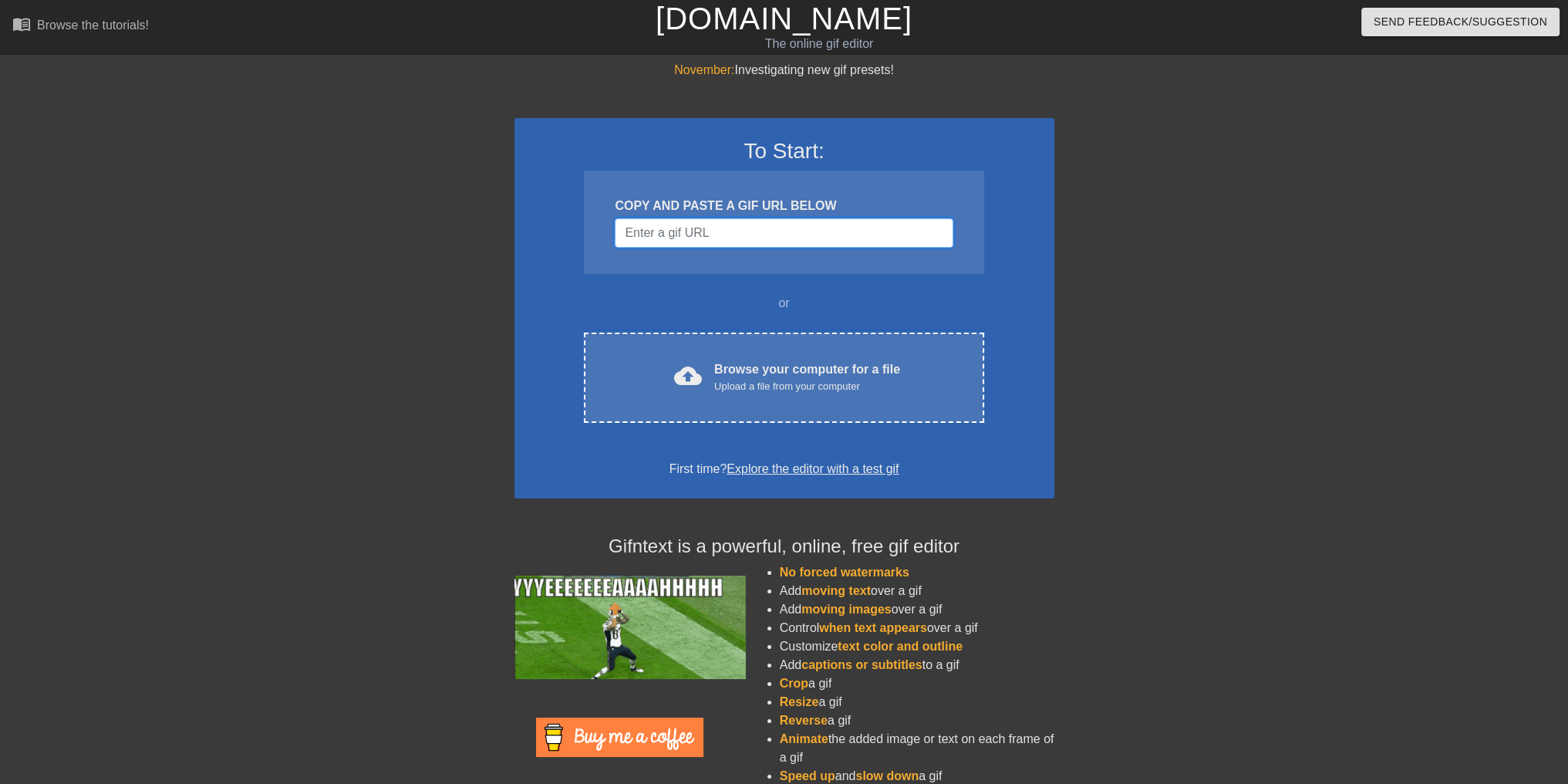
click at [746, 241] on input "Username" at bounding box center [784, 233] width 338 height 30
paste input "[URL][DOMAIN_NAME]"
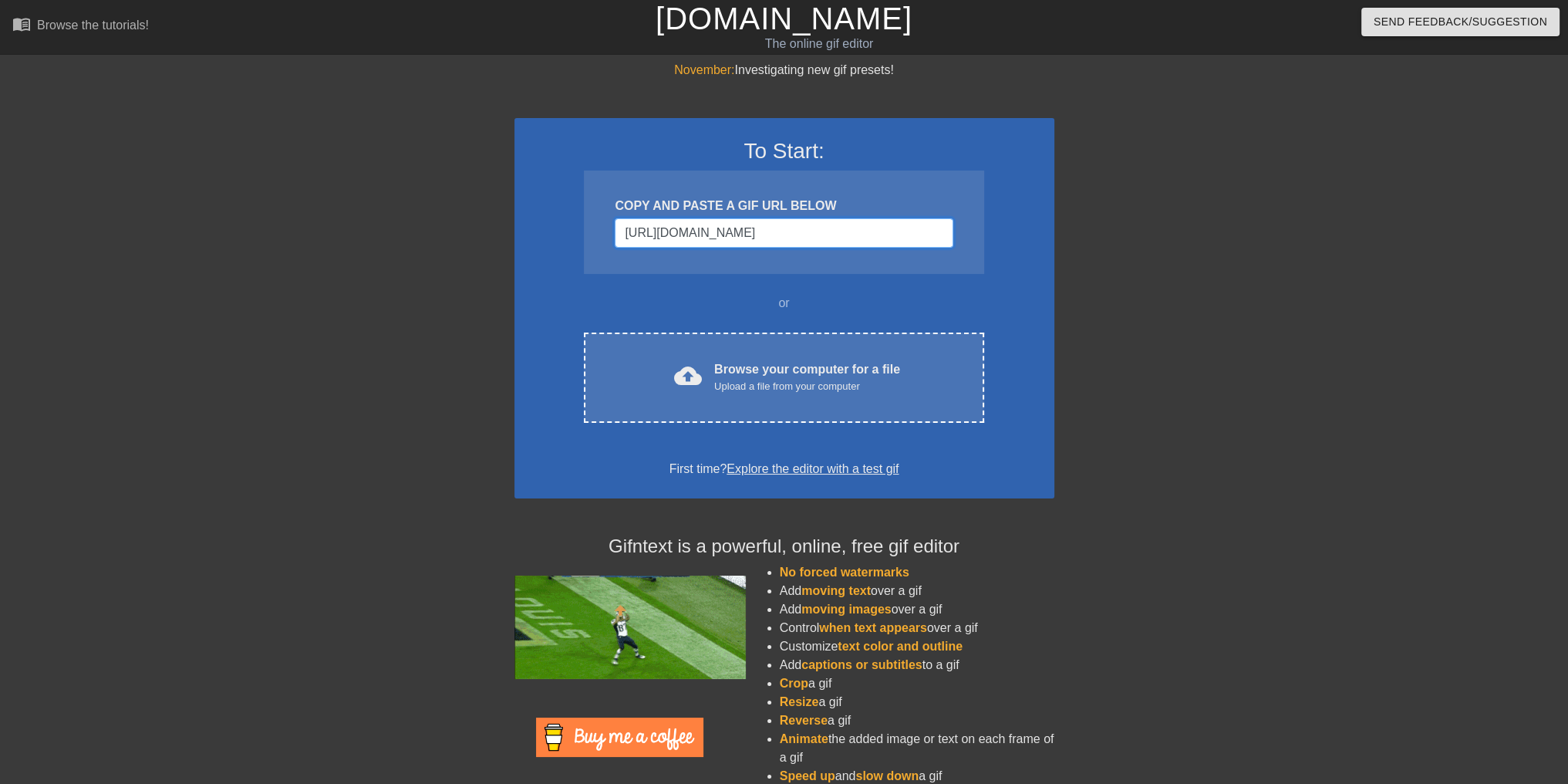
scroll to position [0, 48]
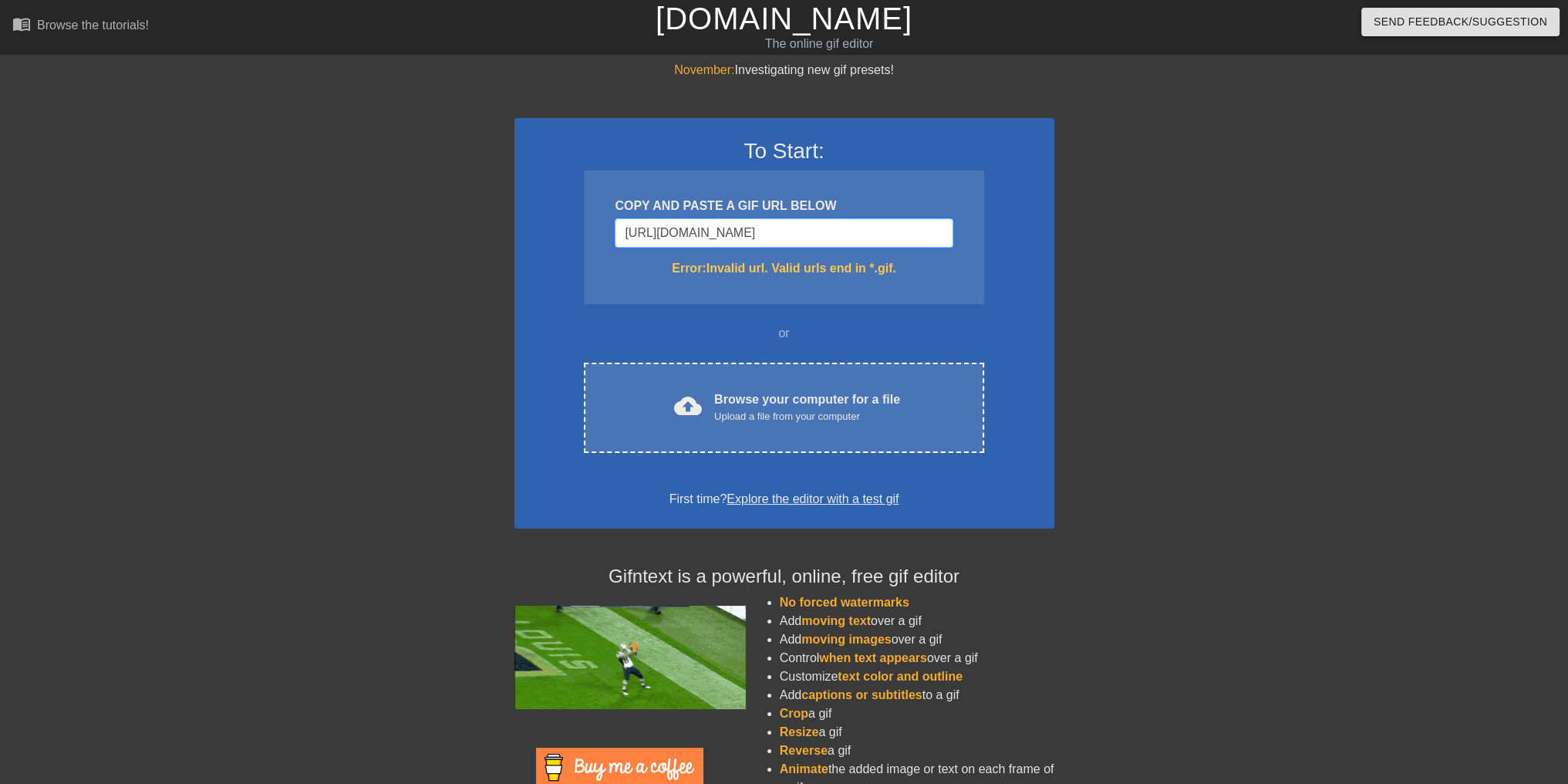
type input "[URL][DOMAIN_NAME]"
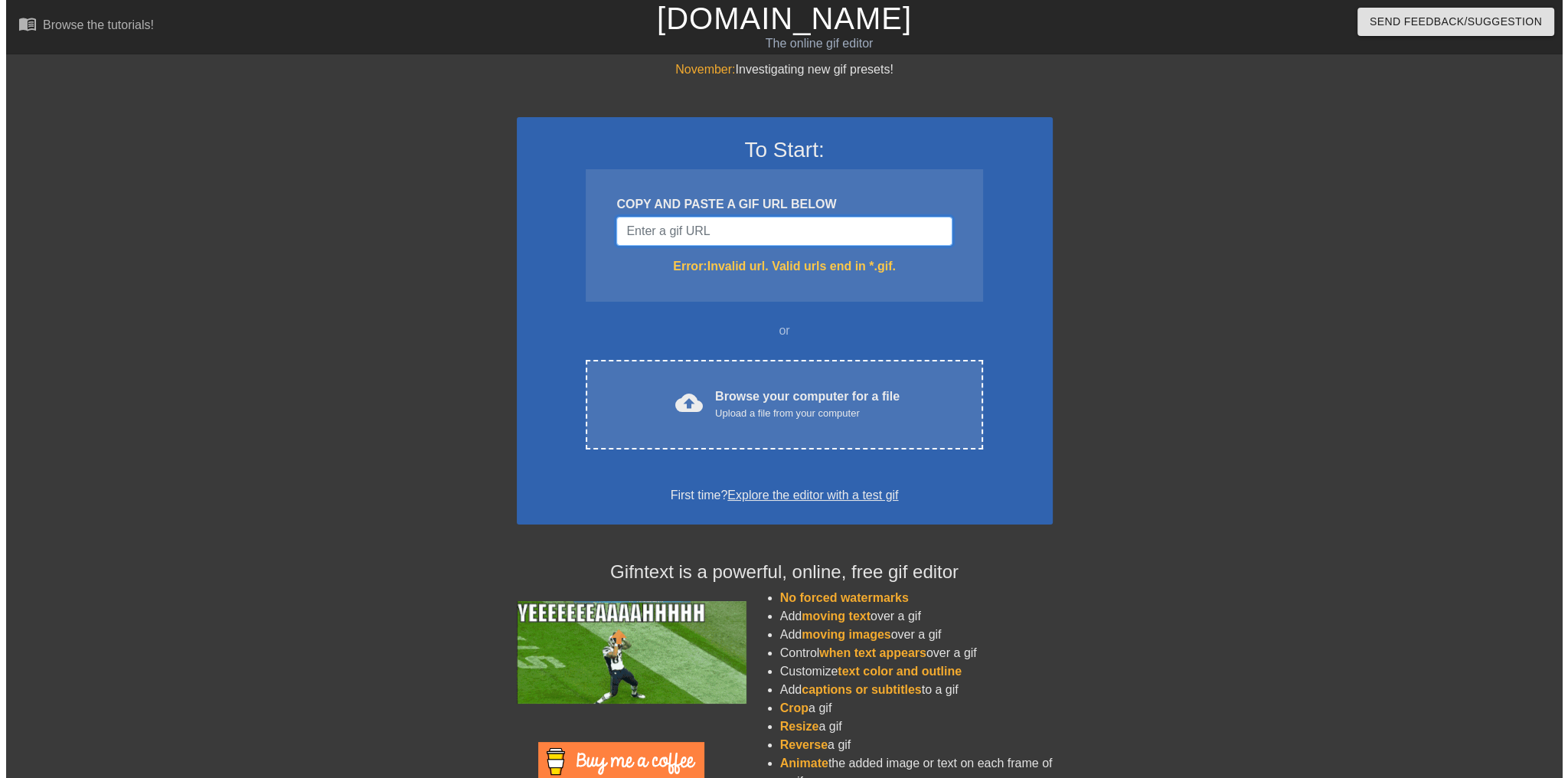
scroll to position [0, 0]
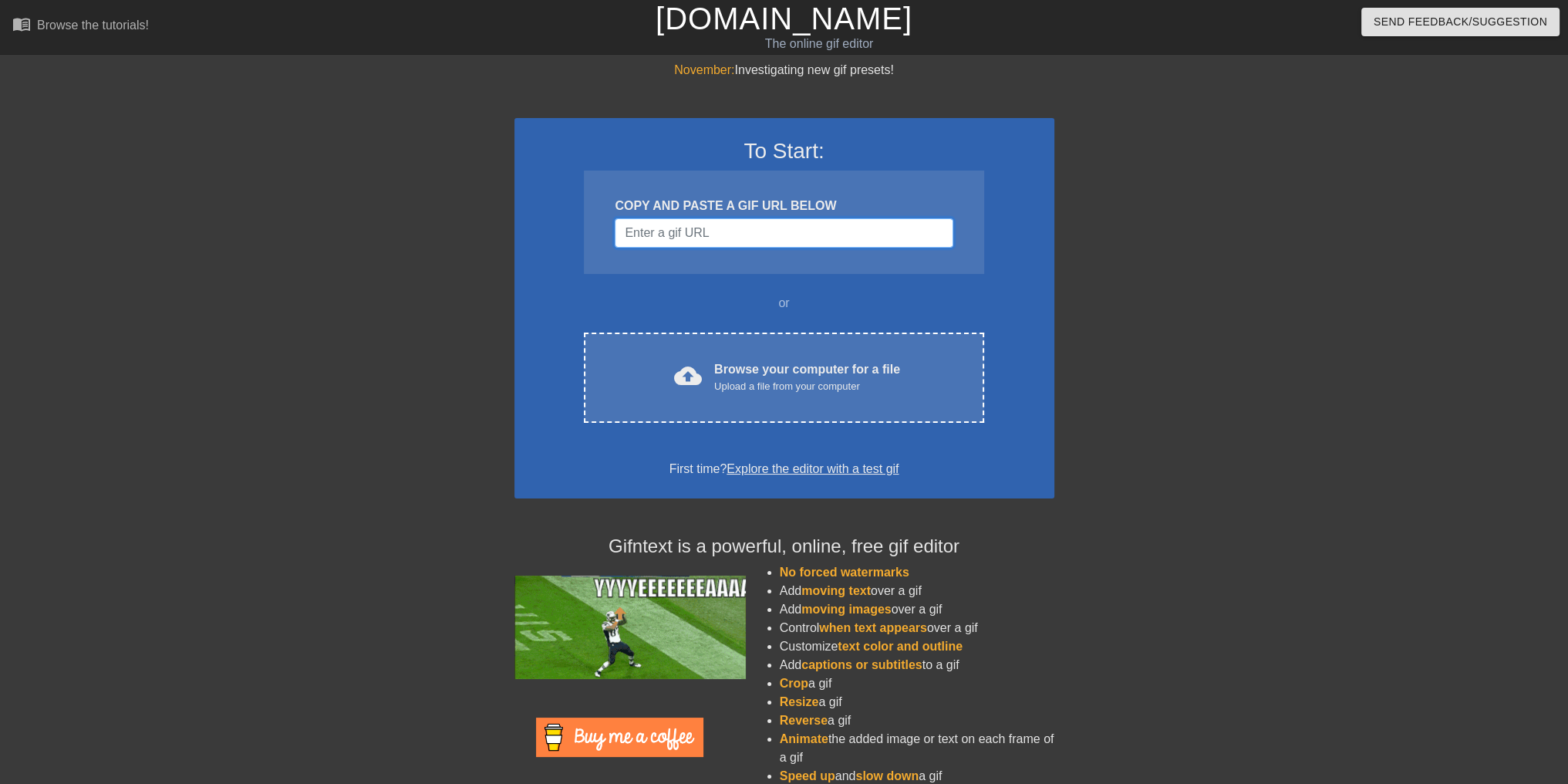
click at [897, 234] on input "Username" at bounding box center [784, 233] width 338 height 30
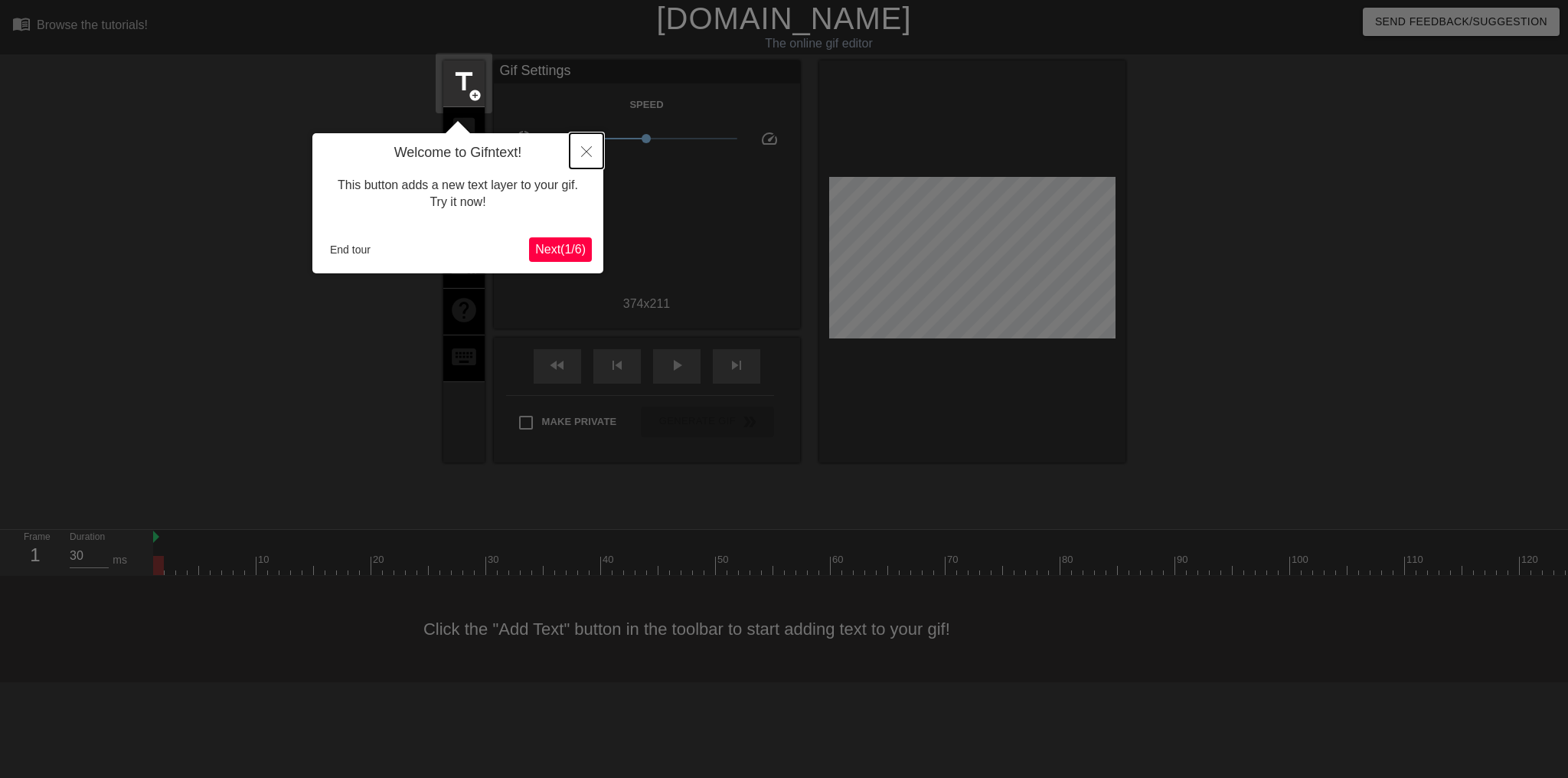
click at [588, 155] on icon "Close" at bounding box center [586, 151] width 11 height 11
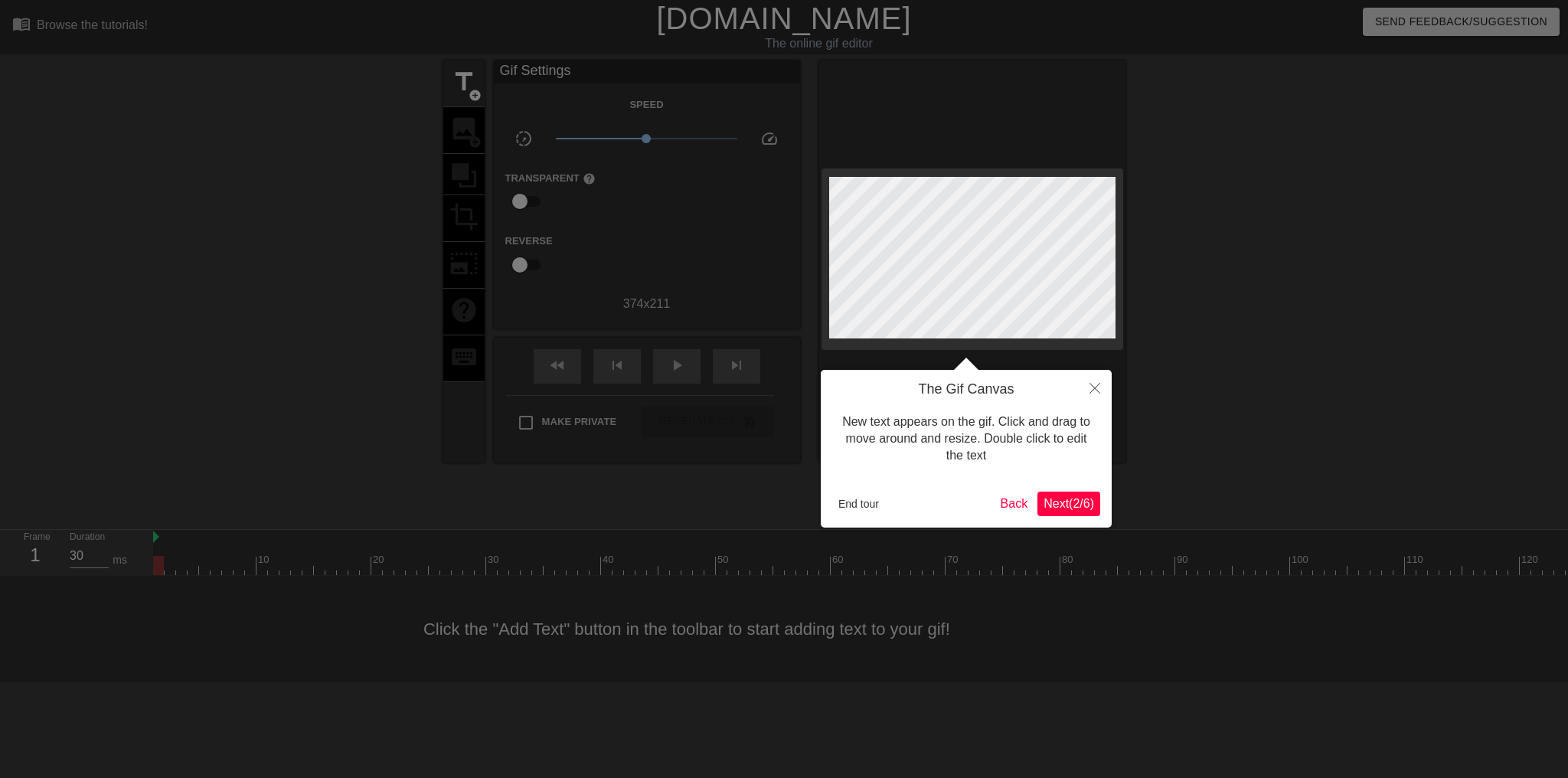
click at [765, 325] on div at bounding box center [784, 389] width 1568 height 778
click at [1092, 385] on icon "Close" at bounding box center [1094, 388] width 11 height 11
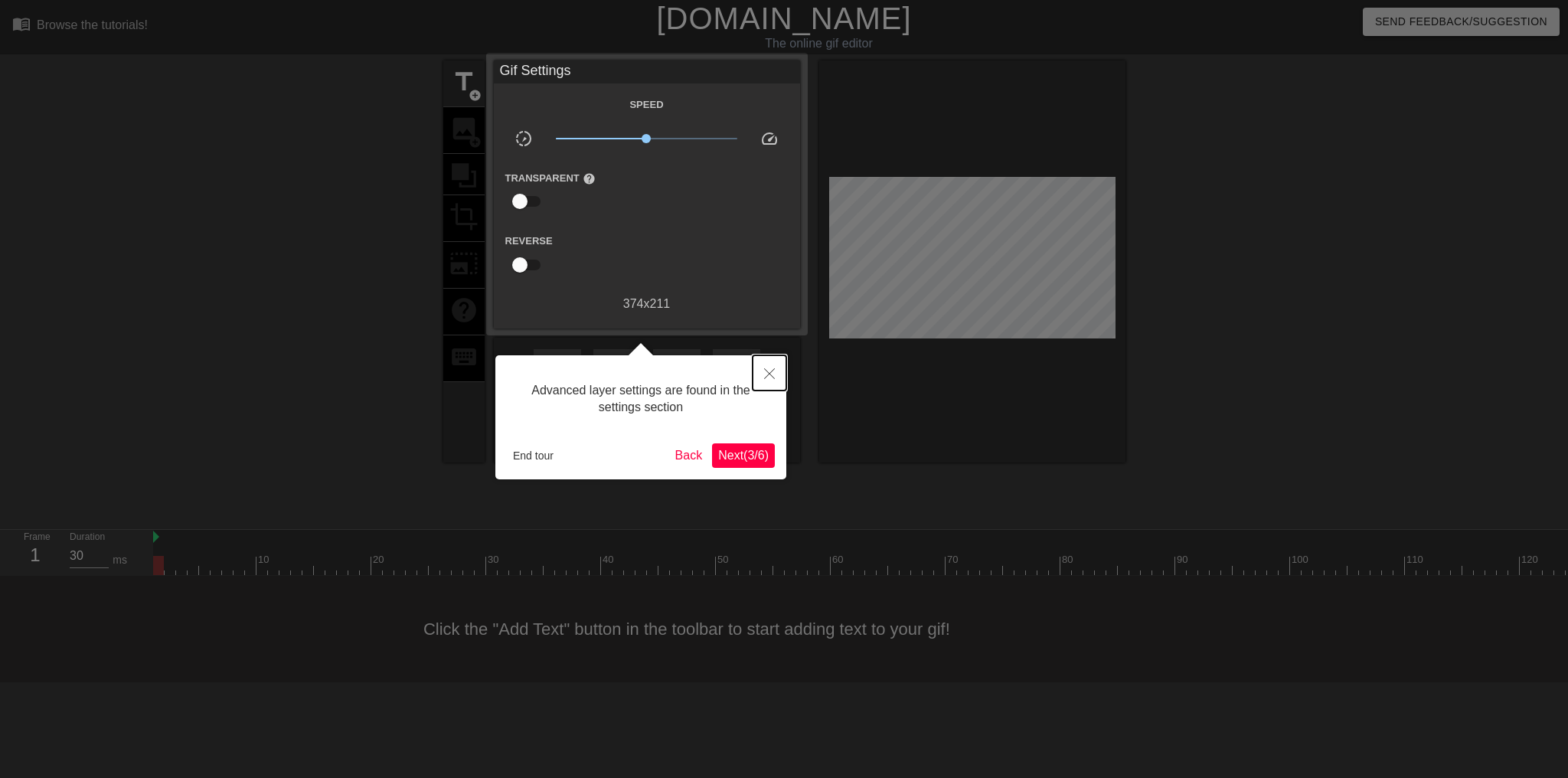
click at [771, 378] on icon "Close" at bounding box center [769, 373] width 11 height 11
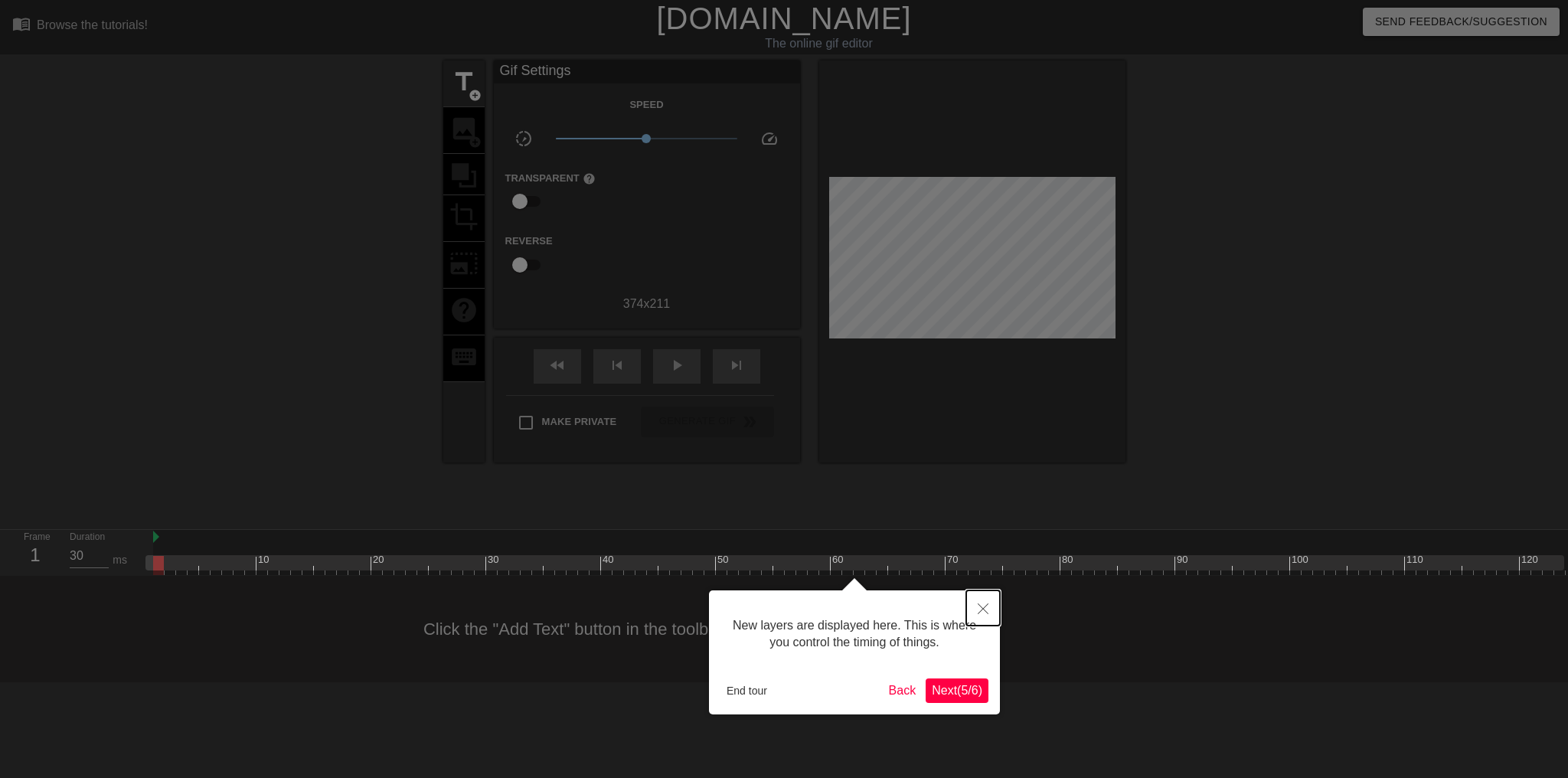
click at [988, 607] on button "Close" at bounding box center [983, 608] width 34 height 35
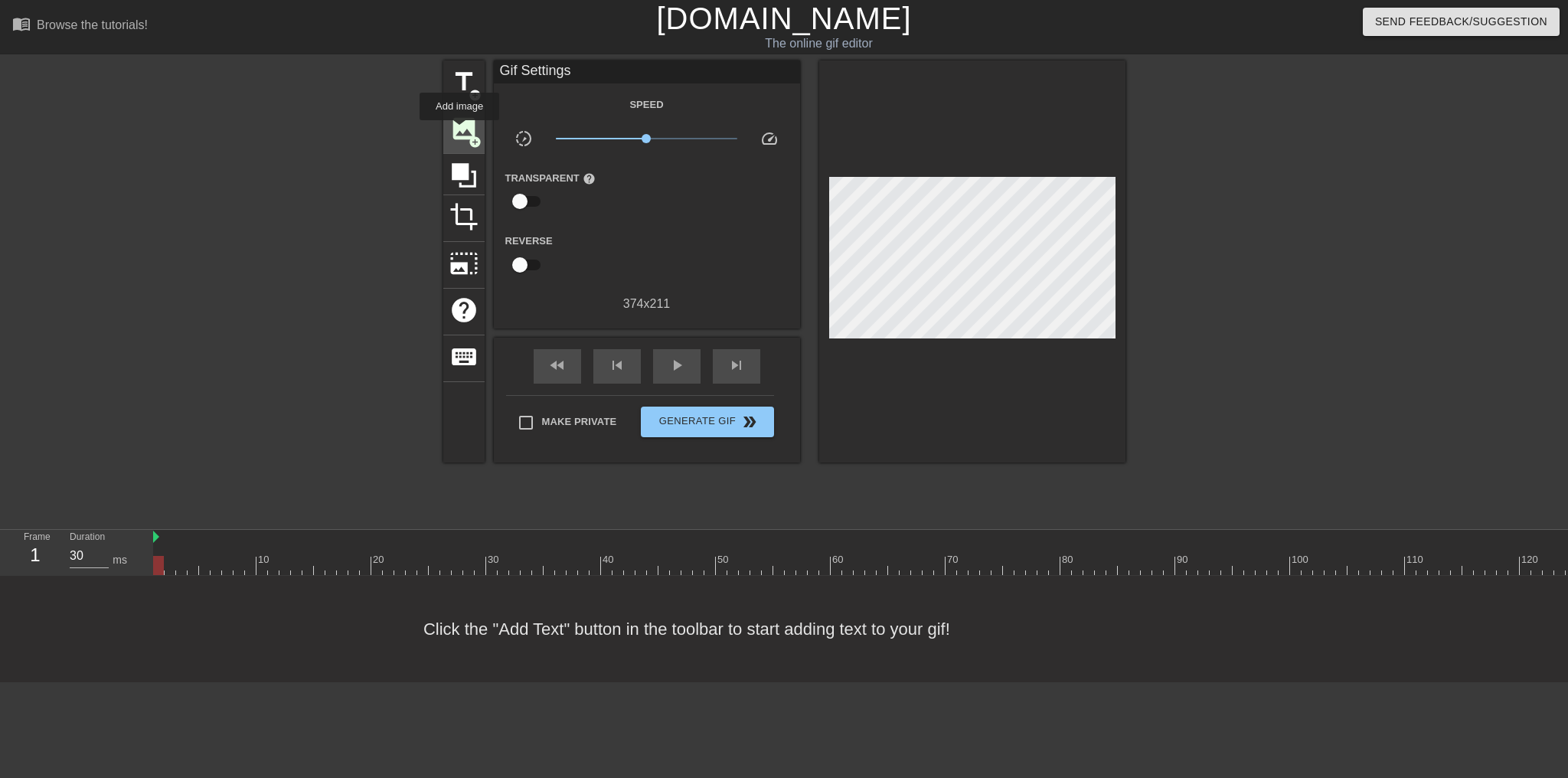
click at [459, 131] on span "image" at bounding box center [464, 128] width 30 height 30
click at [521, 200] on input "checkbox" at bounding box center [520, 201] width 88 height 30
click at [530, 204] on input "checkbox" at bounding box center [534, 201] width 88 height 30
checkbox input "false"
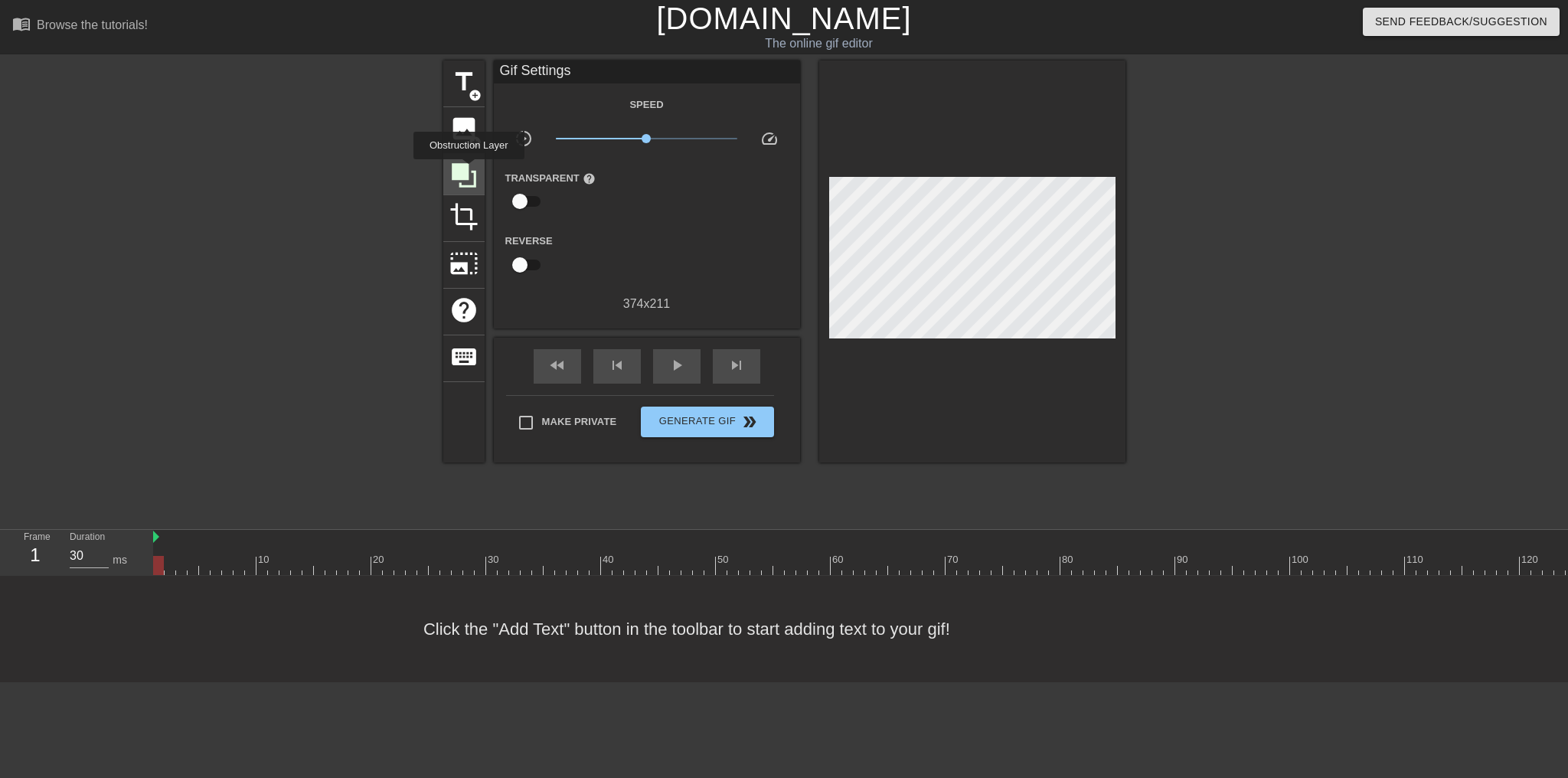
click at [469, 170] on icon at bounding box center [464, 175] width 30 height 30
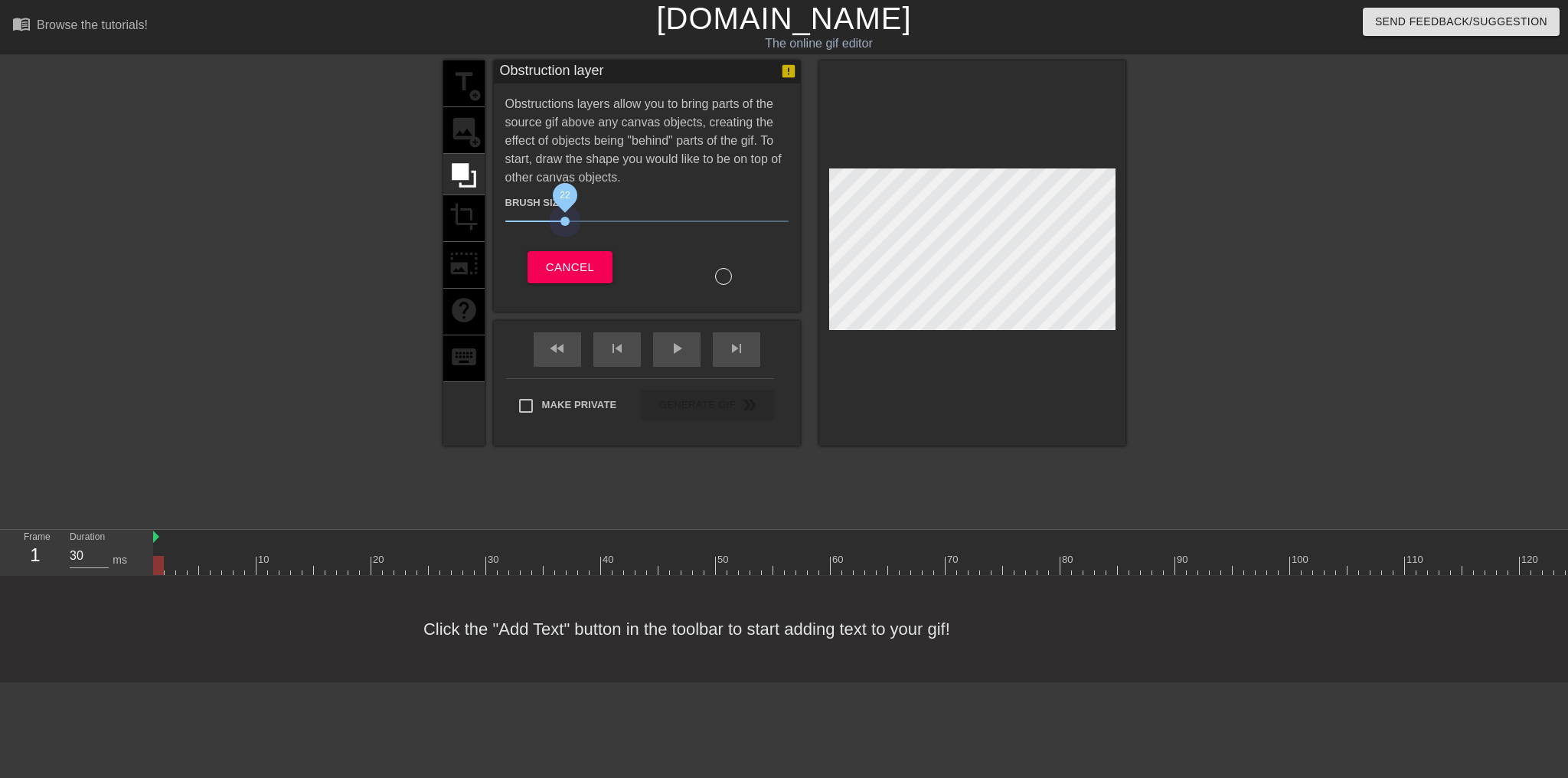
drag, startPoint x: 582, startPoint y: 220, endPoint x: 563, endPoint y: 242, distance: 29.1
click at [562, 243] on div "Brush Size 22 Cancel" at bounding box center [647, 236] width 283 height 98
click at [571, 263] on span "Cancel" at bounding box center [570, 267] width 48 height 20
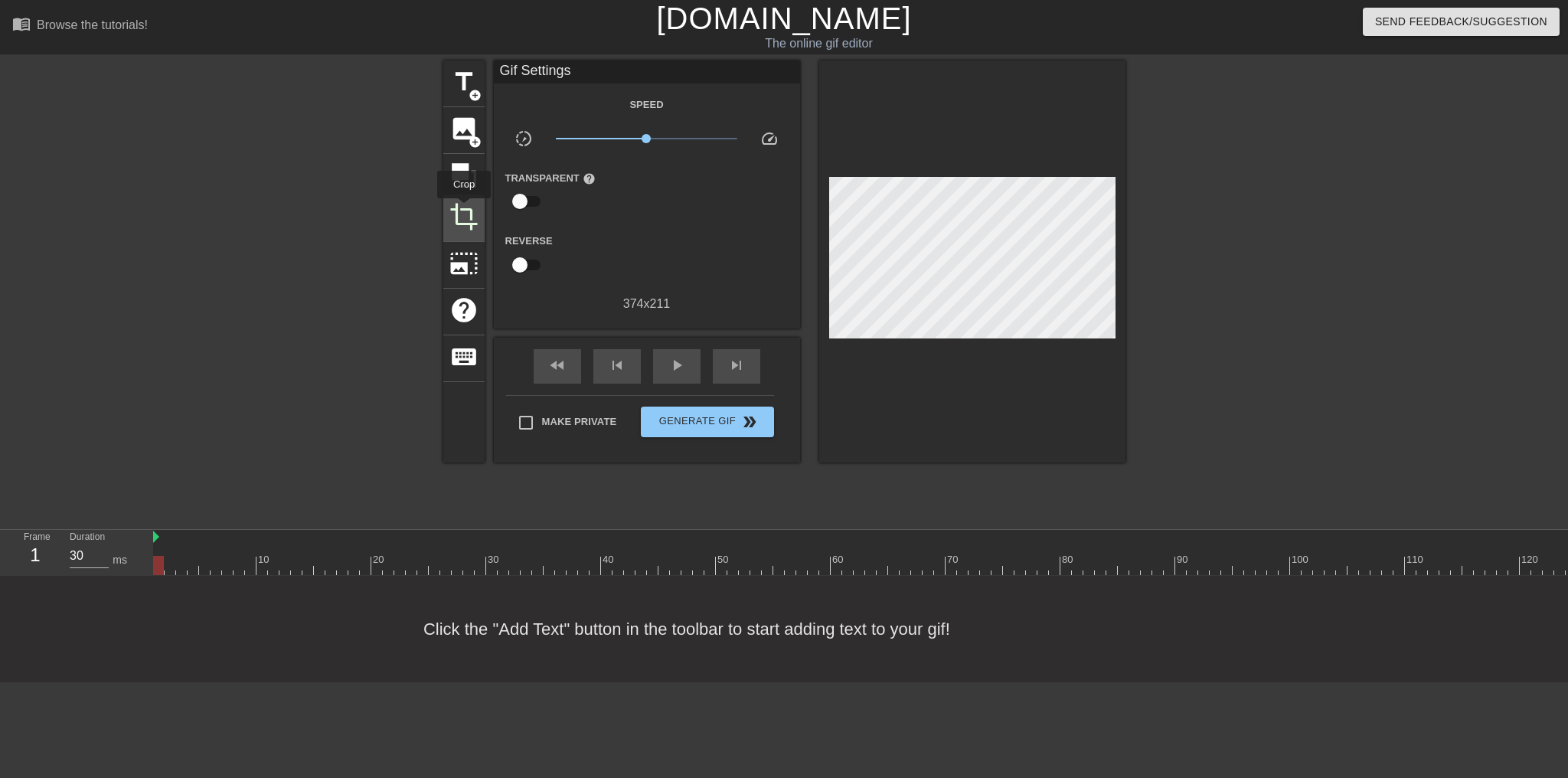
click at [464, 209] on span "crop" at bounding box center [464, 217] width 30 height 30
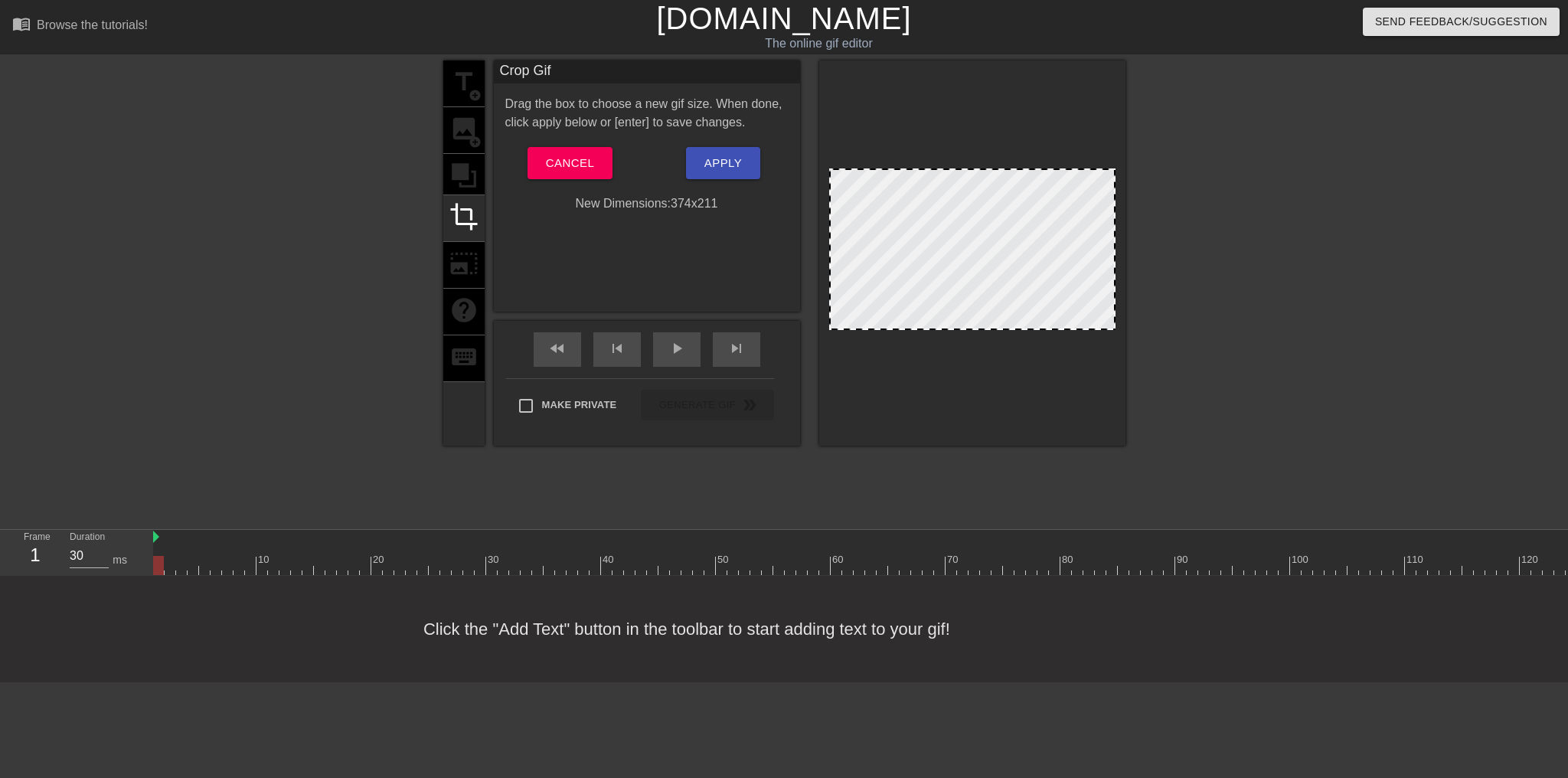
drag, startPoint x: 830, startPoint y: 167, endPoint x: 832, endPoint y: 148, distance: 19.1
click at [832, 148] on div at bounding box center [972, 253] width 306 height 385
drag, startPoint x: 835, startPoint y: 168, endPoint x: 817, endPoint y: 100, distance: 70.3
click at [817, 100] on div "title add_circle image add_circle crop photo_size_select_large help keyboard Cr…" at bounding box center [784, 253] width 682 height 385
click at [579, 158] on span "Cancel" at bounding box center [570, 164] width 48 height 20
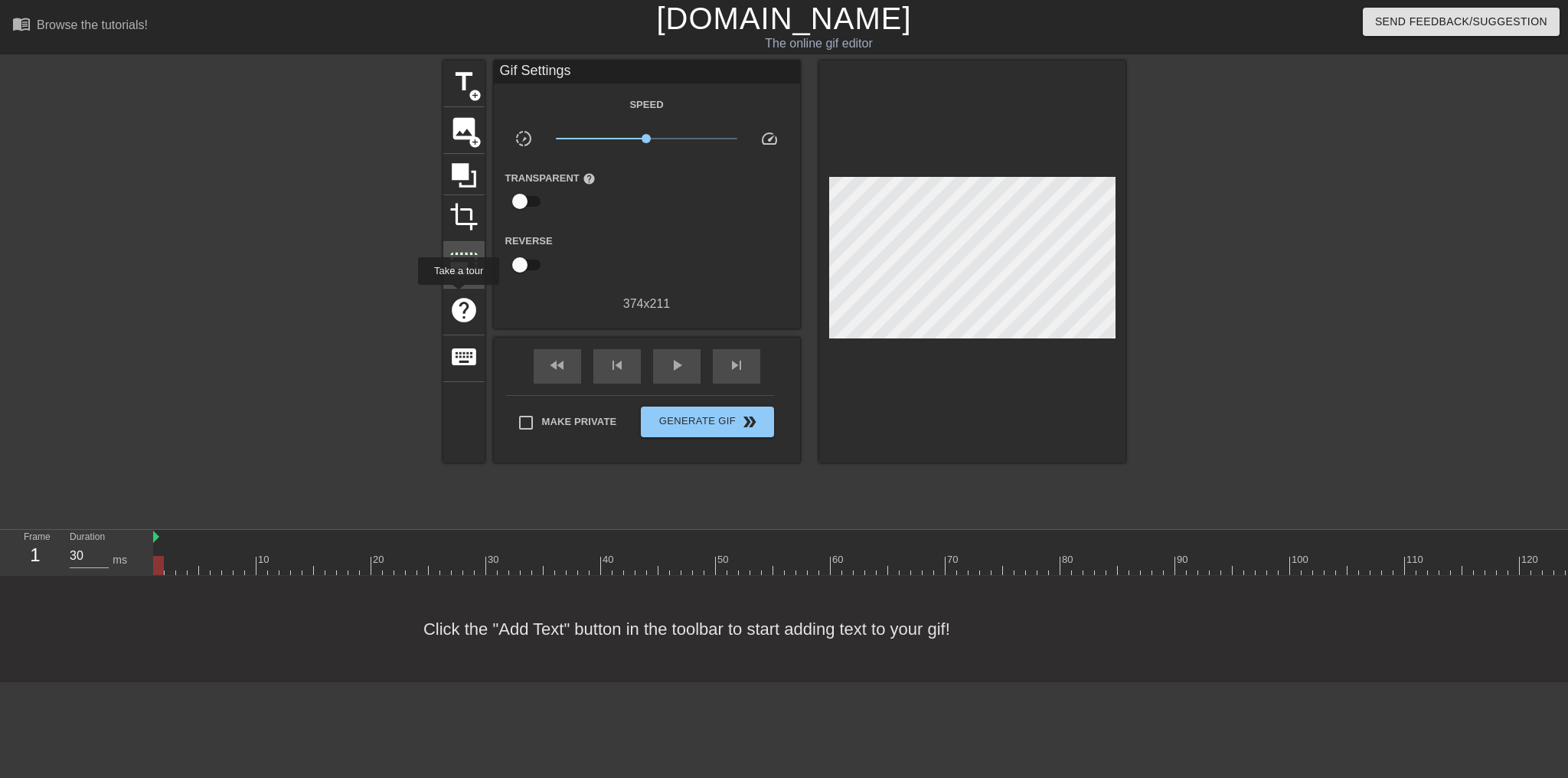
click at [460, 244] on div "photo_size_select_large" at bounding box center [464, 265] width 41 height 46
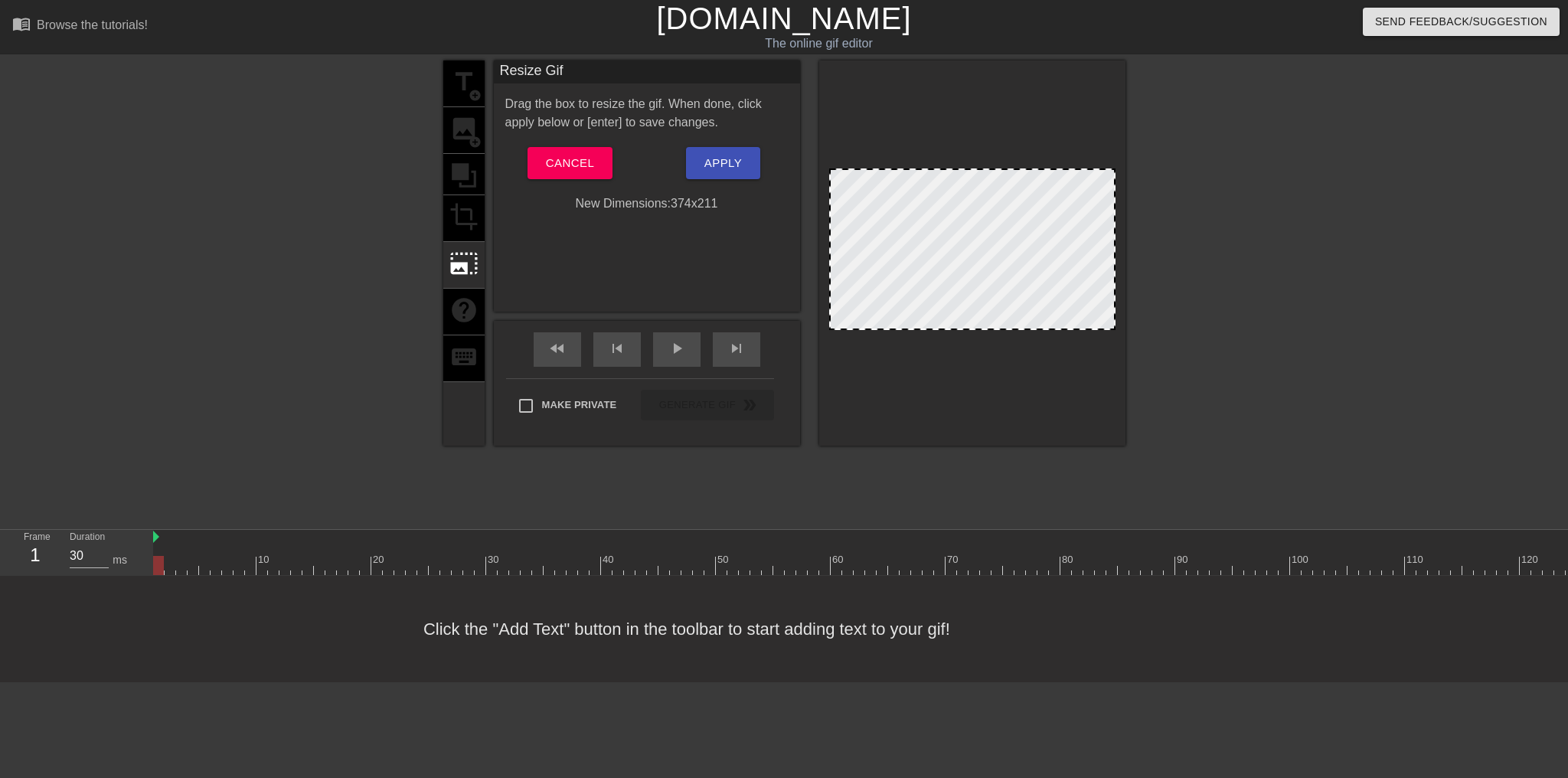
drag, startPoint x: 827, startPoint y: 165, endPoint x: 829, endPoint y: 150, distance: 15.1
click at [829, 150] on div at bounding box center [972, 253] width 306 height 385
drag, startPoint x: 838, startPoint y: 169, endPoint x: 844, endPoint y: 182, distance: 14.3
click at [844, 182] on div at bounding box center [973, 249] width 287 height 162
drag, startPoint x: 851, startPoint y: 166, endPoint x: 889, endPoint y: 176, distance: 39.3
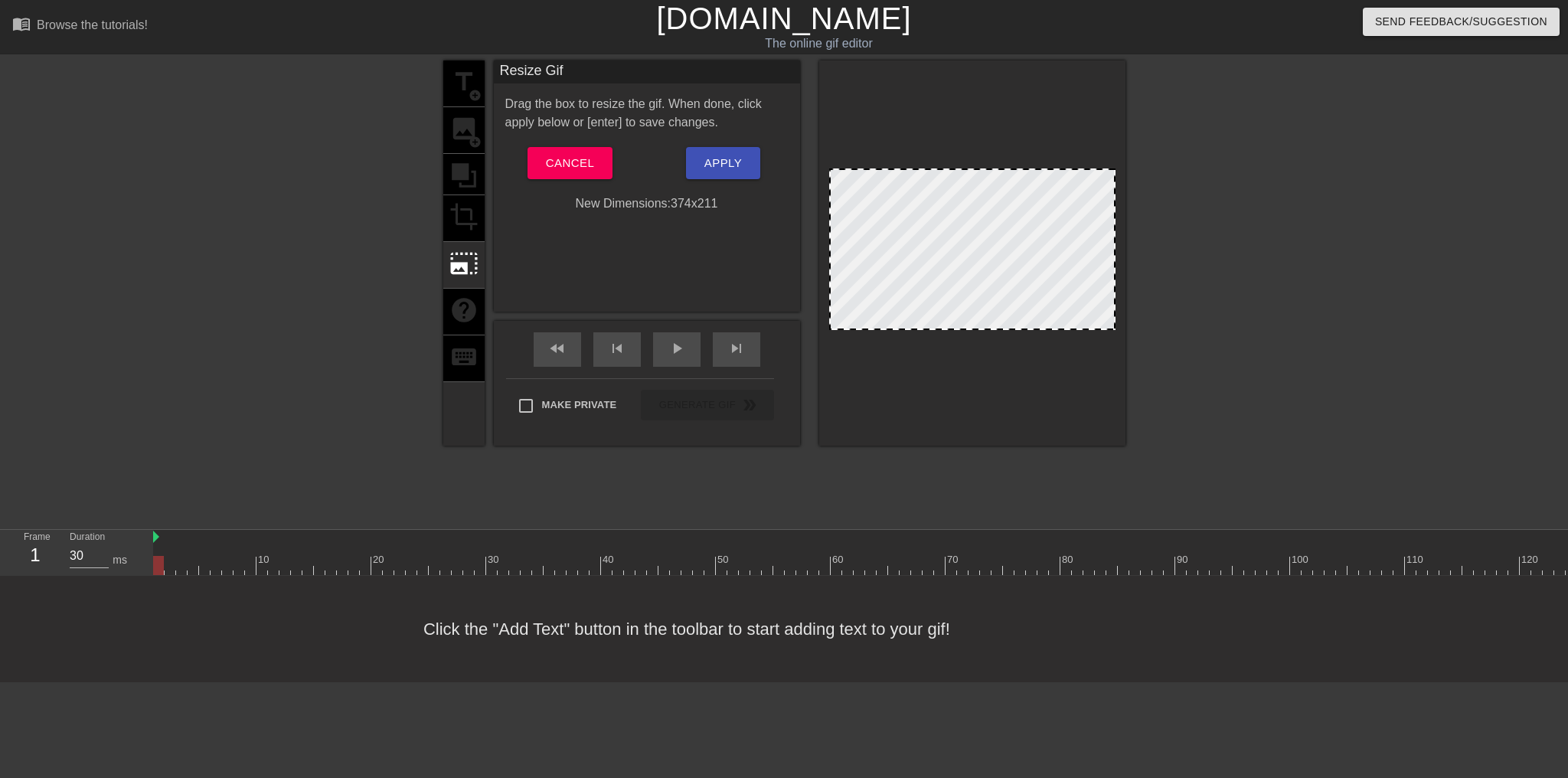
click at [878, 174] on div at bounding box center [972, 253] width 306 height 385
drag, startPoint x: 1113, startPoint y: 191, endPoint x: 1146, endPoint y: 223, distance: 46.0
click at [1146, 223] on div "title add_circle image add_circle crop photo_size_select_large help keyboard Re…" at bounding box center [784, 290] width 1568 height 459
click at [593, 156] on span "Cancel" at bounding box center [570, 164] width 48 height 20
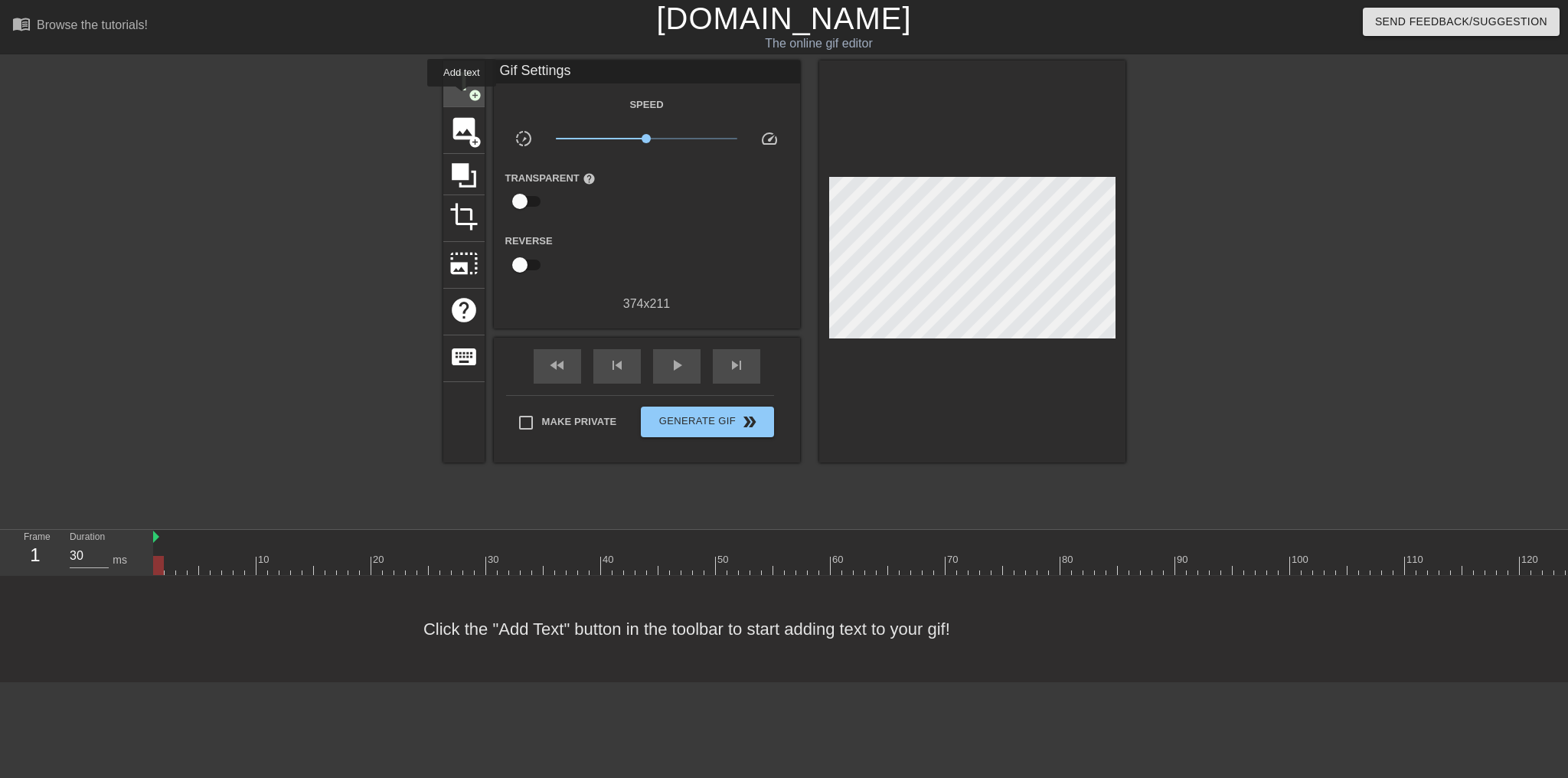
click at [462, 97] on div "title add_circle" at bounding box center [464, 83] width 41 height 46
click at [1206, 129] on div at bounding box center [1259, 290] width 229 height 459
